Goal: Task Accomplishment & Management: Use online tool/utility

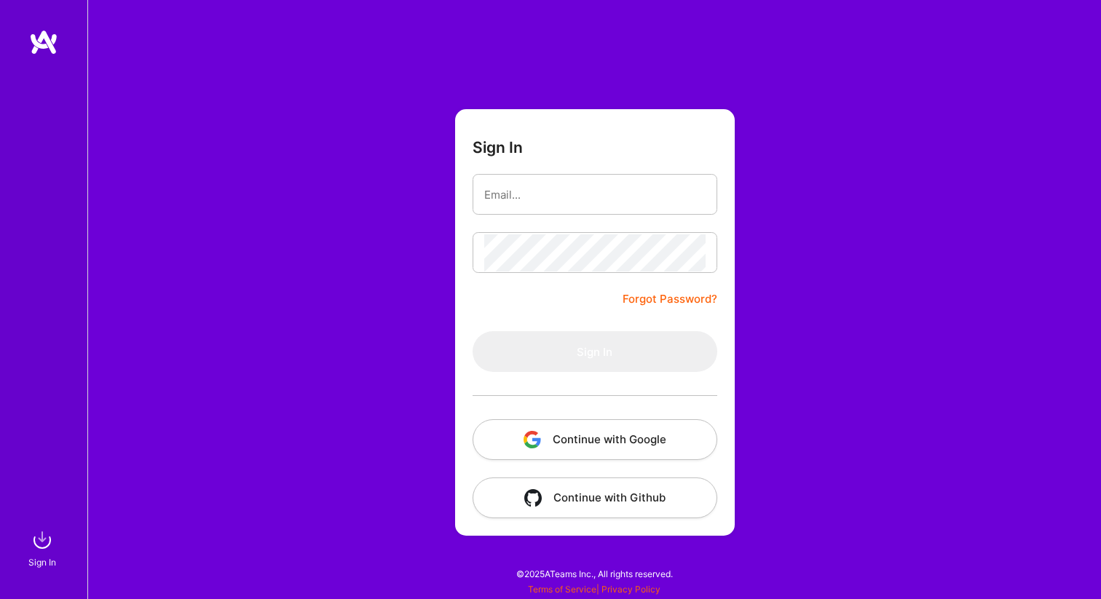
click at [539, 432] on img "button" at bounding box center [531, 439] width 17 height 17
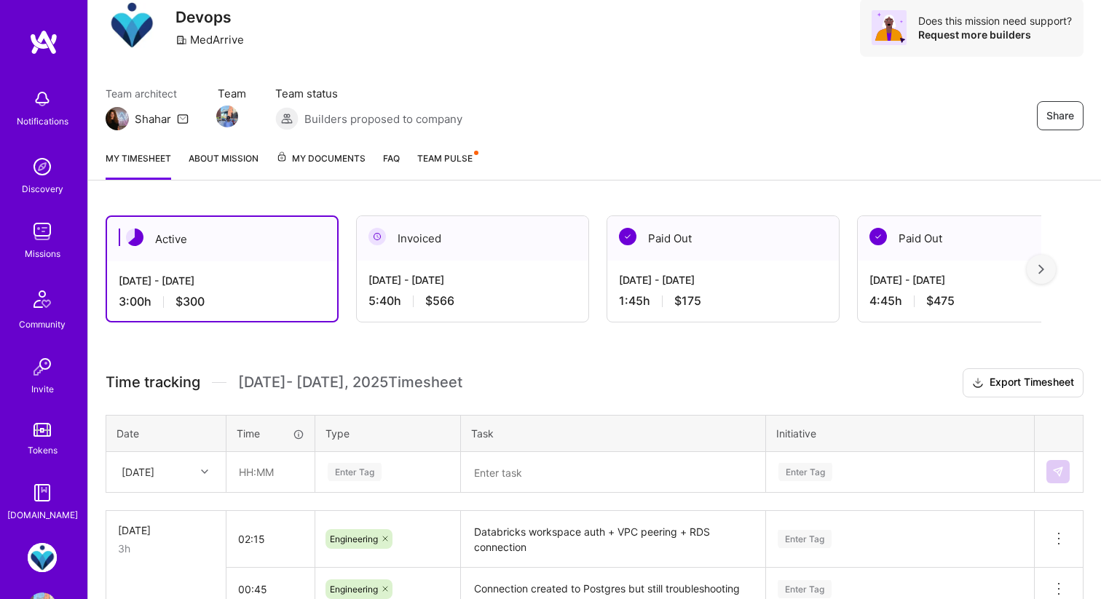
scroll to position [175, 0]
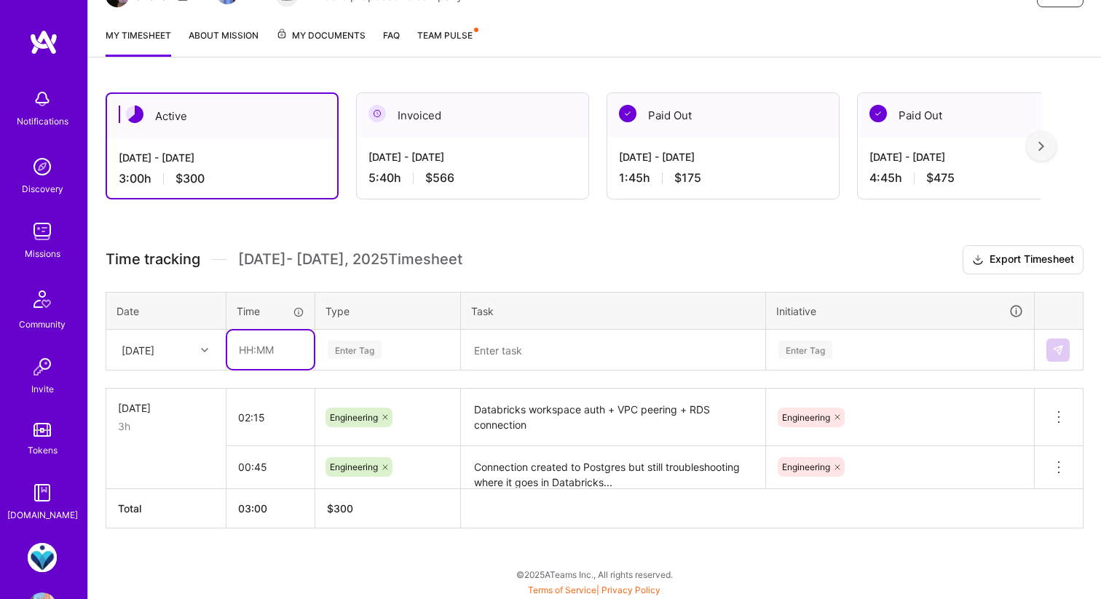
click at [266, 351] on input "text" at bounding box center [270, 349] width 87 height 39
type input "01:30"
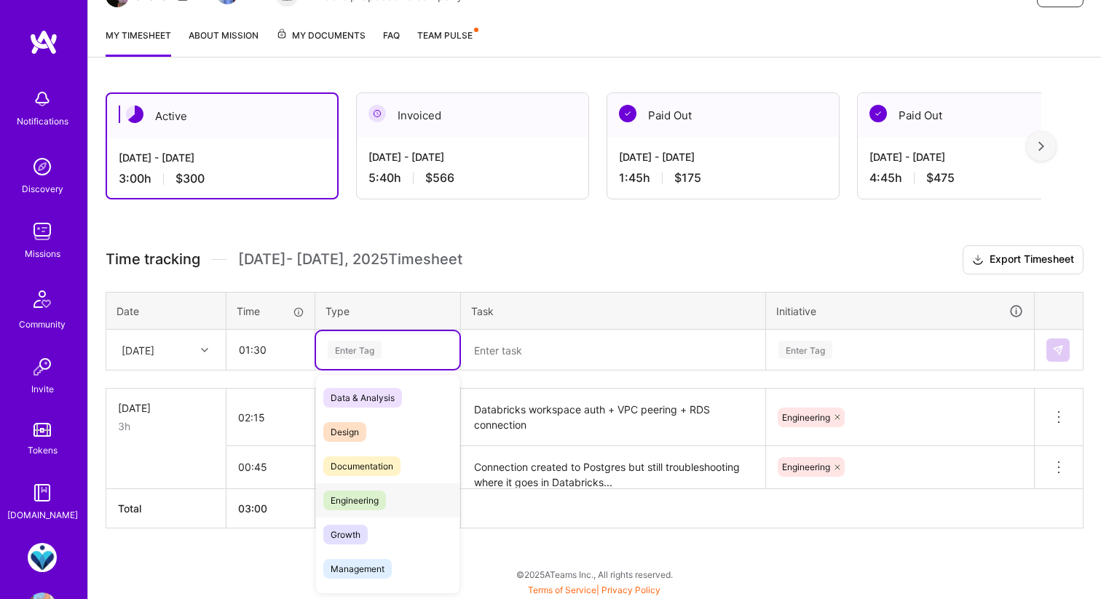
click at [361, 494] on span "Engineering" at bounding box center [354, 501] width 63 height 20
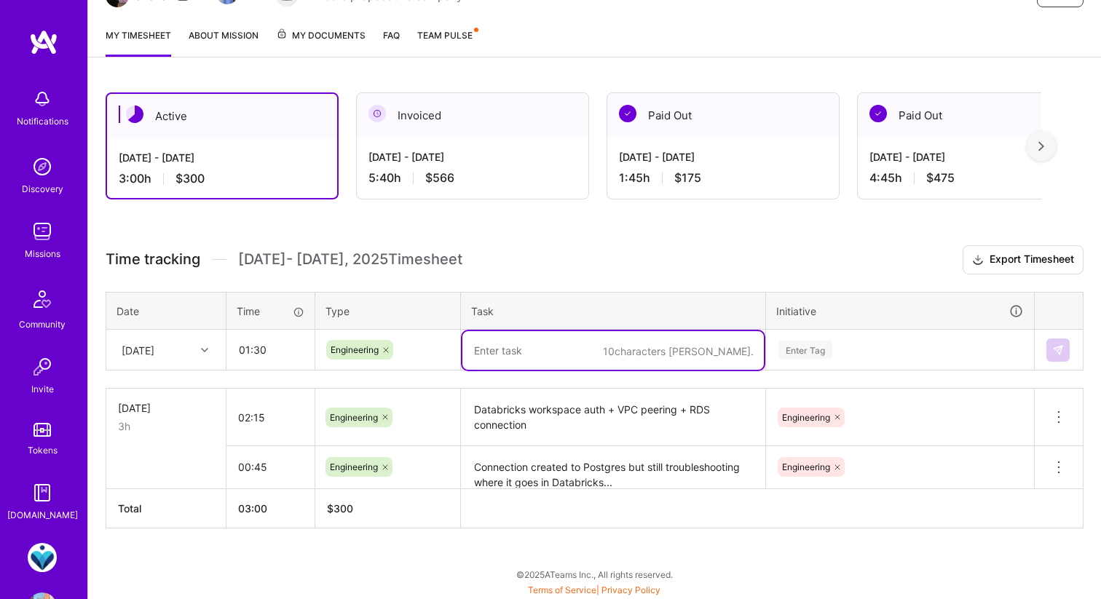
click at [491, 359] on textarea at bounding box center [612, 350] width 301 height 39
type textarea "Foreign Catalog setup"
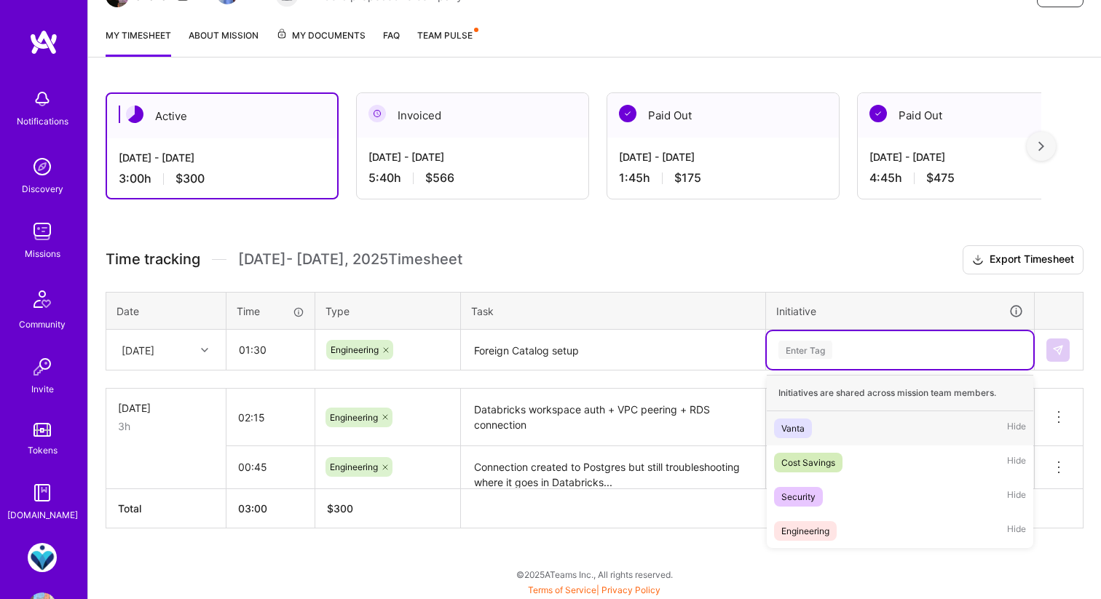
click at [892, 337] on div "Enter Tag" at bounding box center [900, 350] width 266 height 38
type input "Eng"
click at [852, 421] on div "Engineering Hide" at bounding box center [900, 428] width 266 height 34
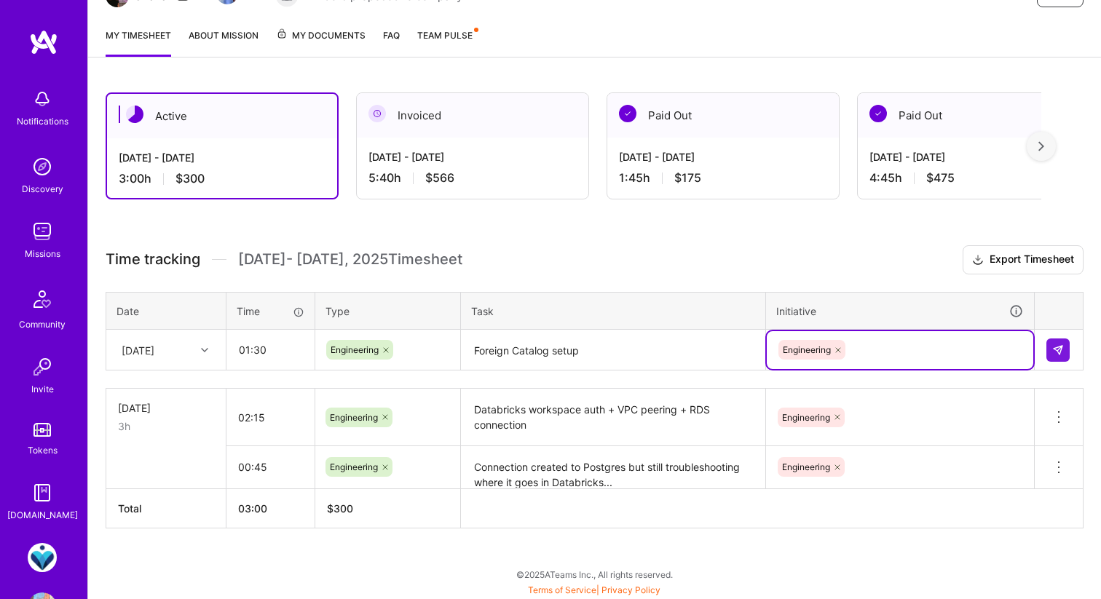
click at [684, 360] on textarea "Foreign Catalog setup" at bounding box center [612, 350] width 301 height 39
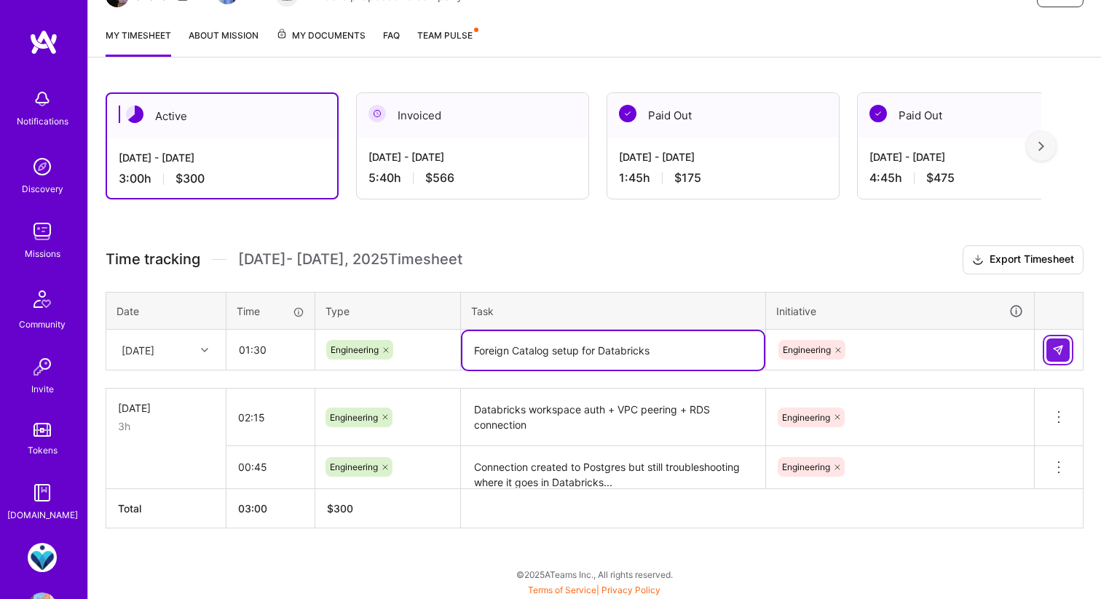
type textarea "Foreign Catalog setup for Databricks"
click at [1060, 354] on img at bounding box center [1058, 350] width 12 height 12
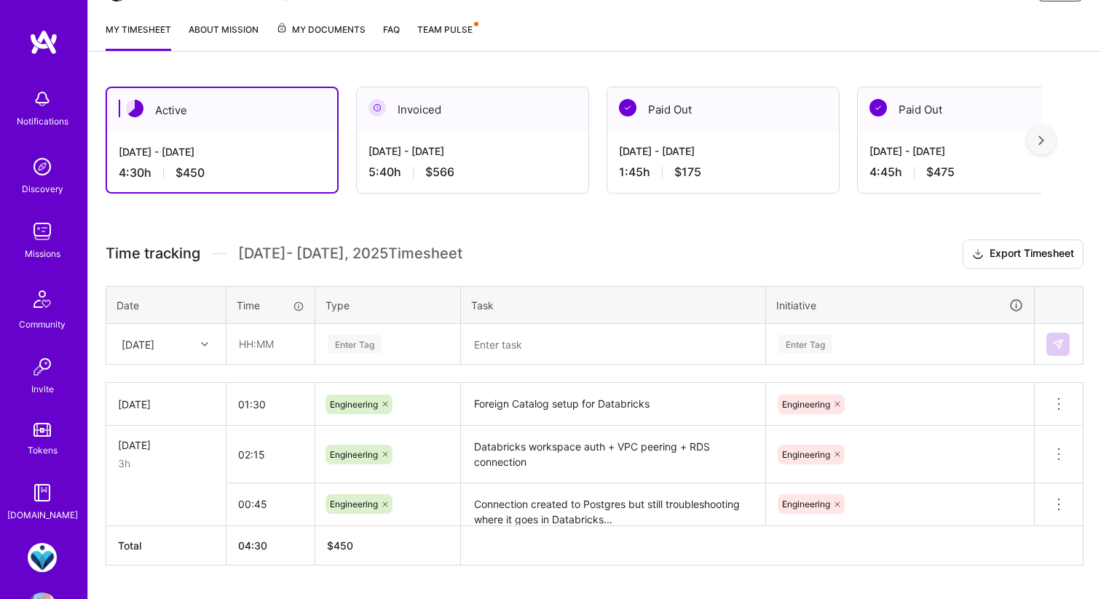
scroll to position [183, 0]
click at [295, 397] on input "01:30" at bounding box center [270, 403] width 88 height 39
type input "01:45"
click at [453, 244] on span "[DATE] - [DATE] Timesheet" at bounding box center [350, 252] width 224 height 18
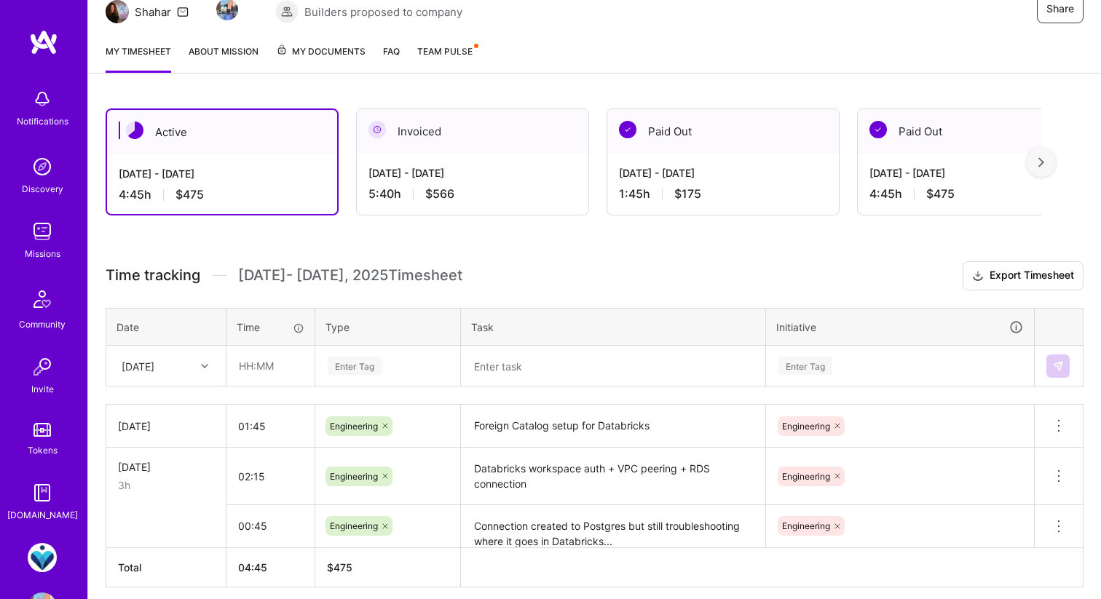
scroll to position [161, 0]
